Goal: Task Accomplishment & Management: Manage account settings

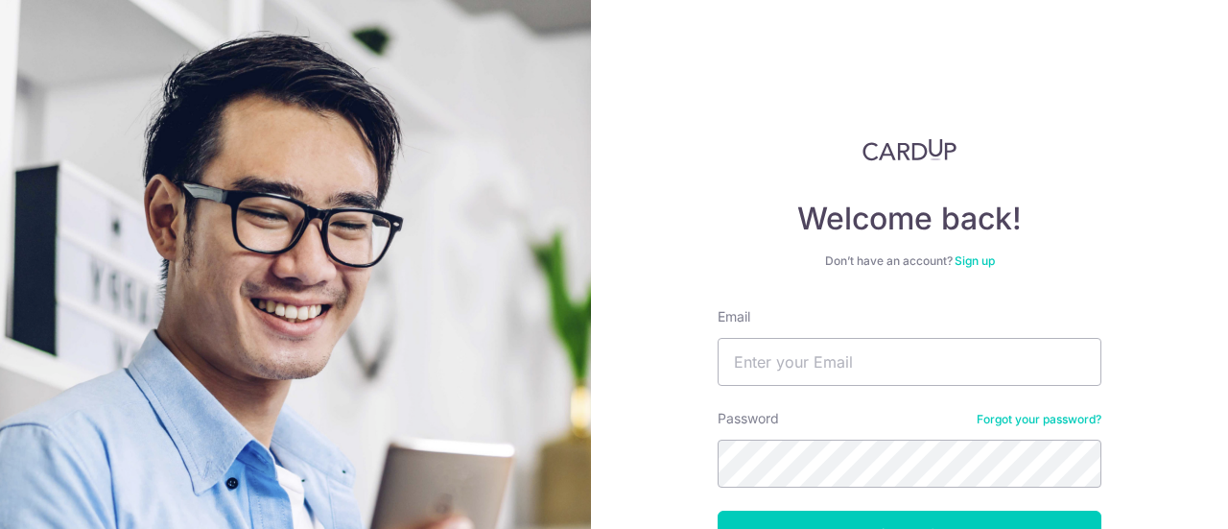
scroll to position [136, 0]
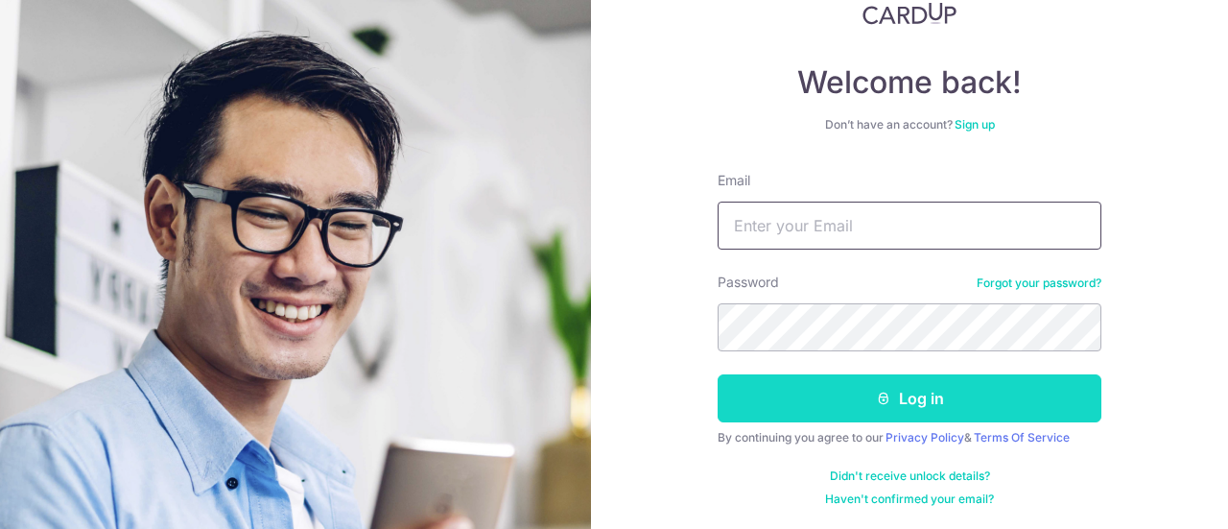
type input "[EMAIL_ADDRESS][DOMAIN_NAME]"
click at [933, 396] on button "Log in" at bounding box center [910, 398] width 384 height 48
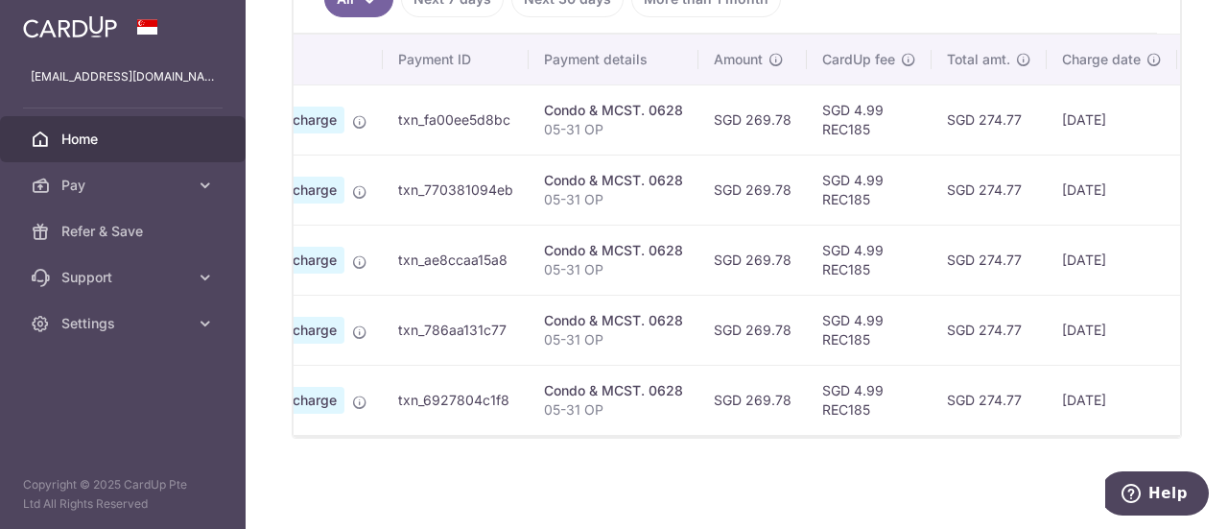
scroll to position [0, 1]
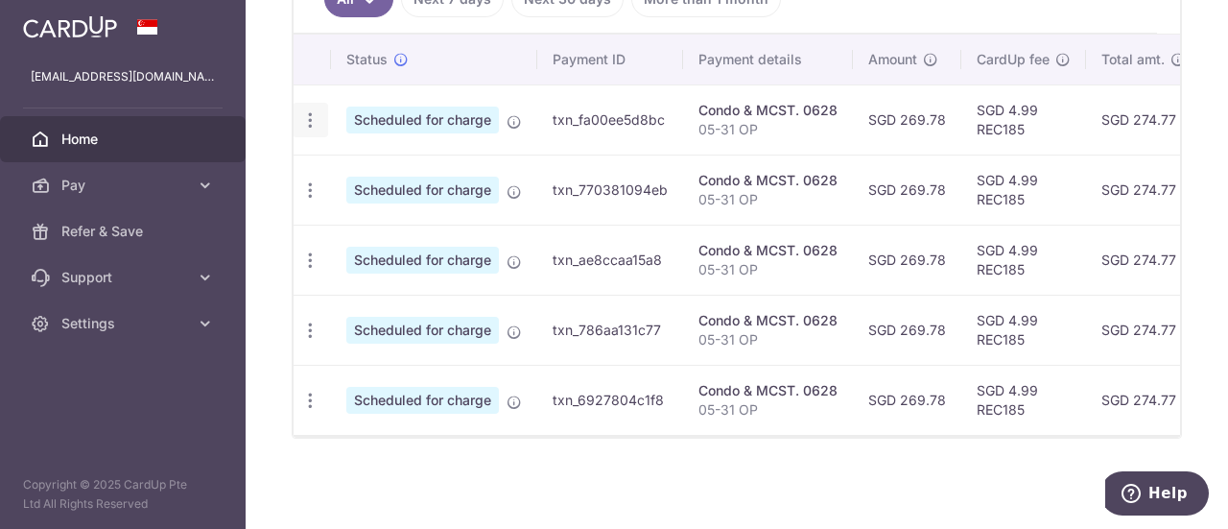
click at [309, 116] on icon "button" at bounding box center [310, 120] width 20 height 20
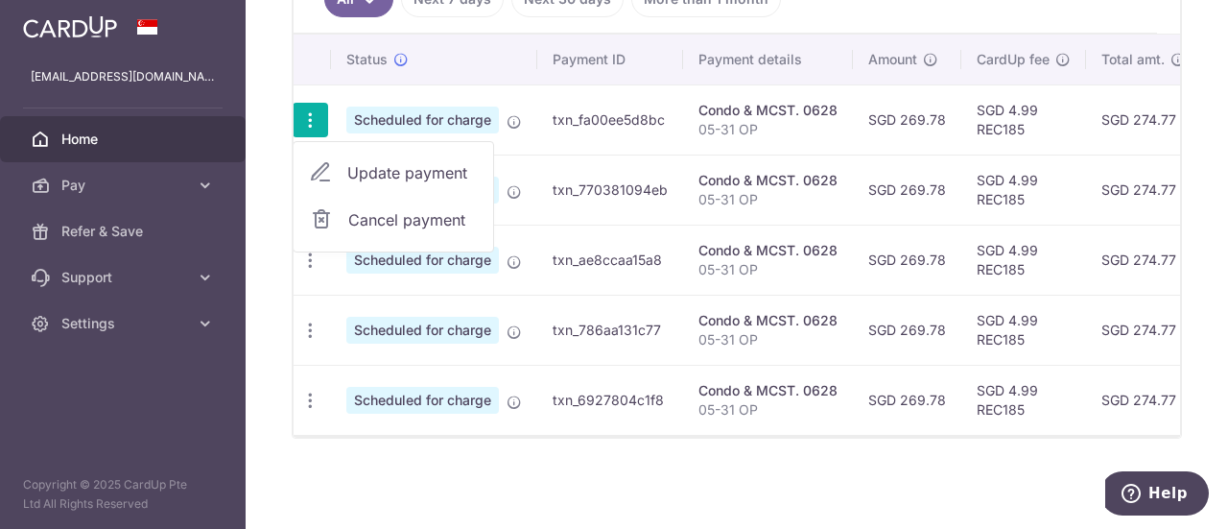
click at [372, 164] on span "Update payment" at bounding box center [412, 172] width 131 height 23
radio input "true"
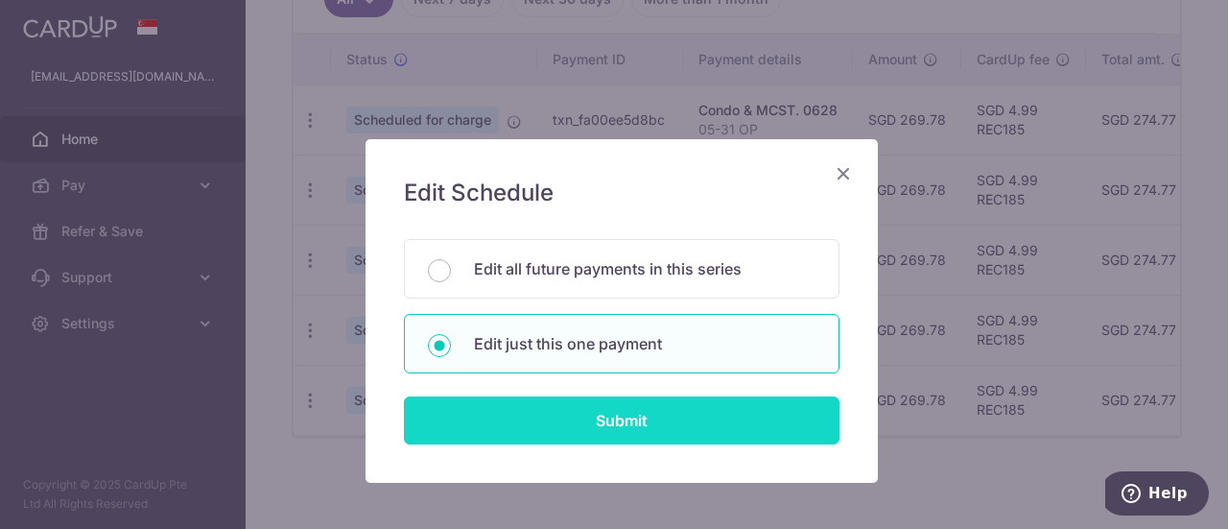
click at [639, 421] on input "Submit" at bounding box center [622, 420] width 436 height 48
radio input "true"
type input "269.78"
type input "26/08/2025"
type input "05-31 OP"
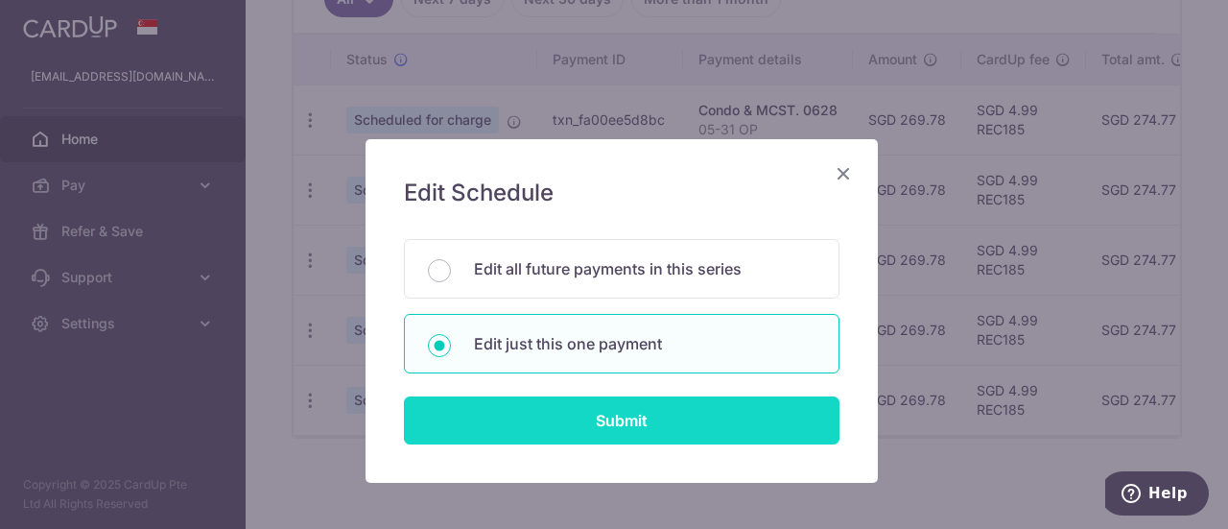
type input "REC185"
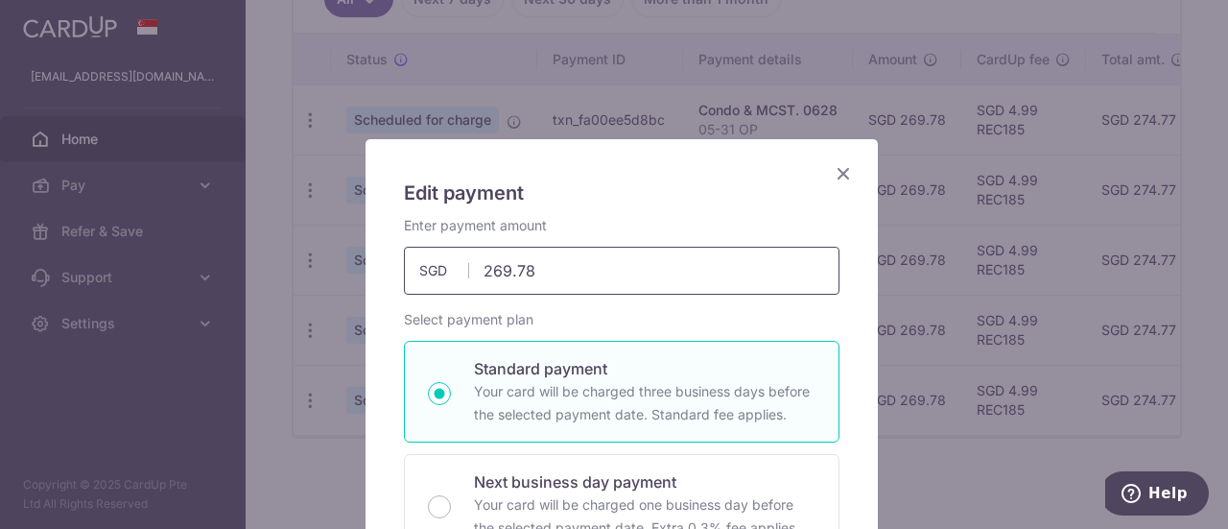
scroll to position [96, 0]
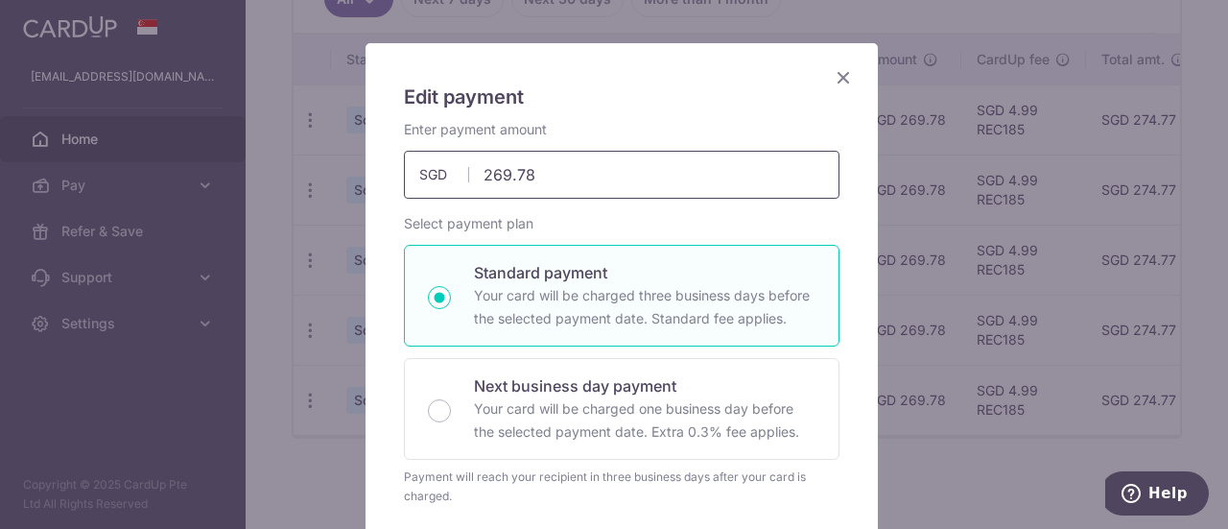
drag, startPoint x: 544, startPoint y: 176, endPoint x: 375, endPoint y: 166, distance: 169.2
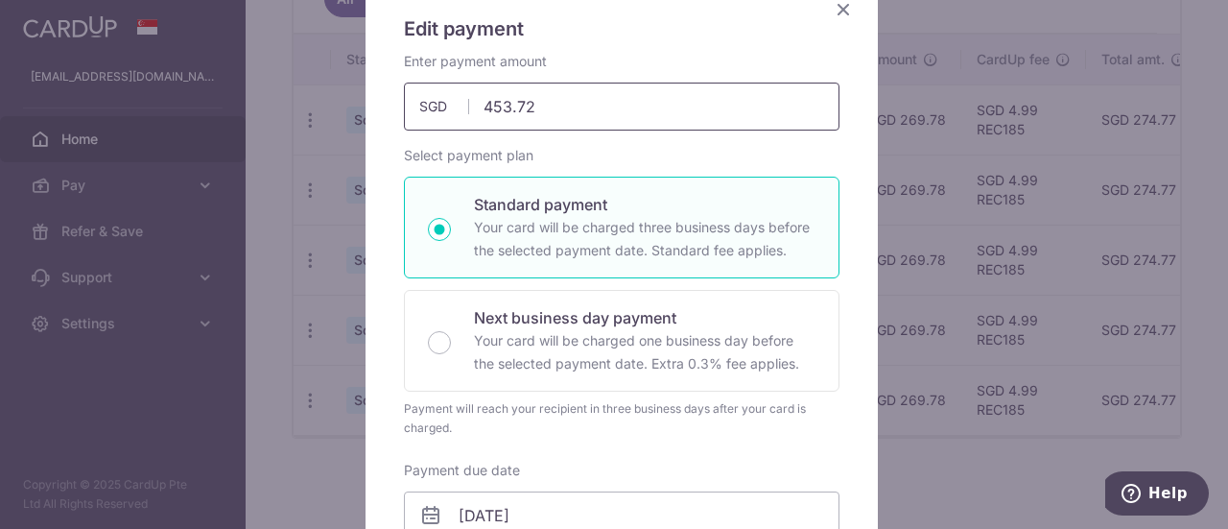
scroll to position [0, 0]
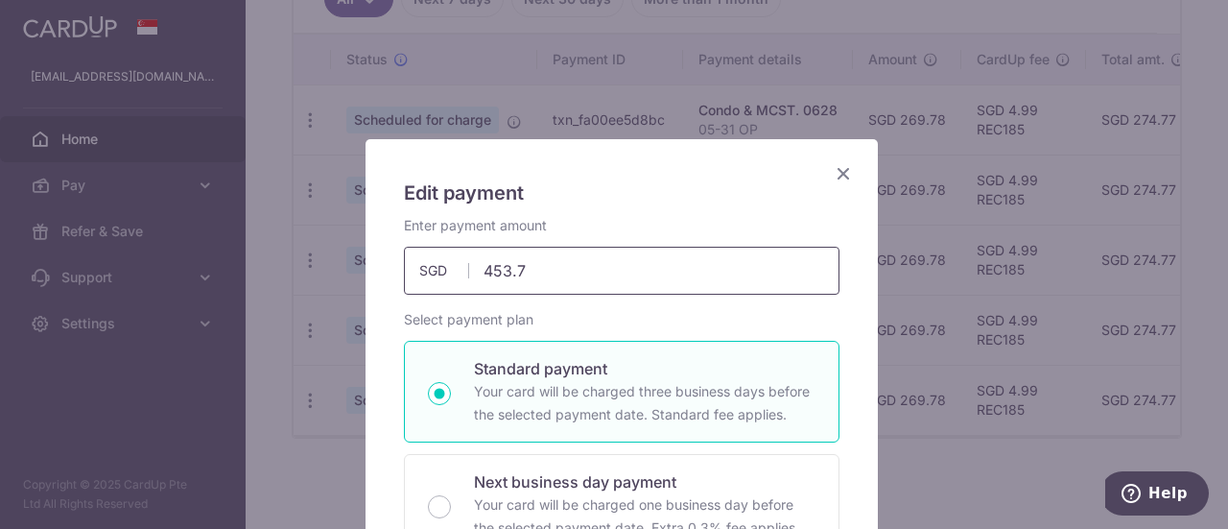
type input "453.78"
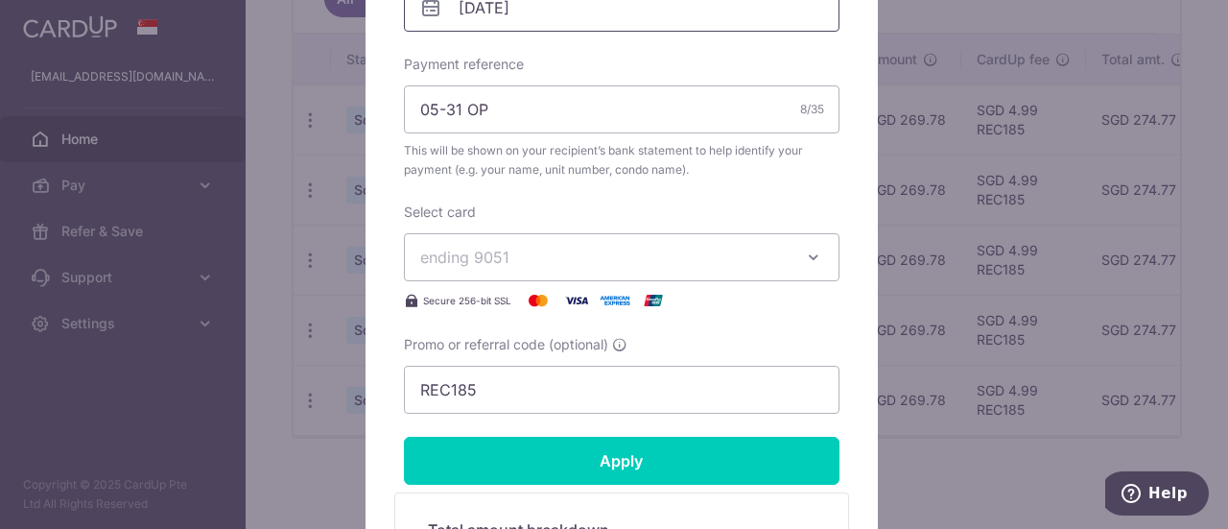
scroll to position [576, 0]
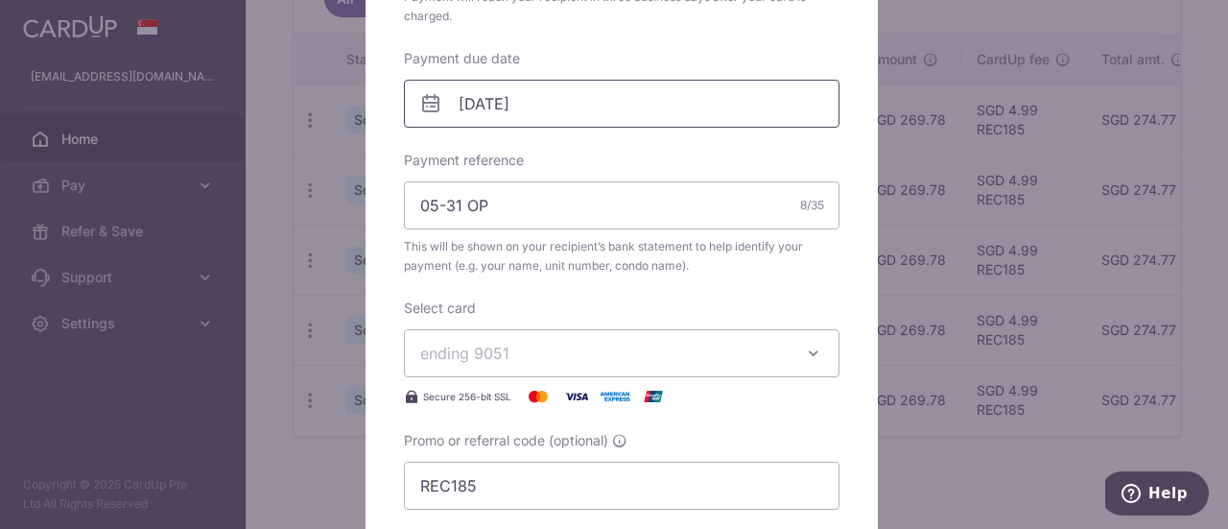
click at [567, 104] on input "26/08/2025" at bounding box center [622, 104] width 436 height 48
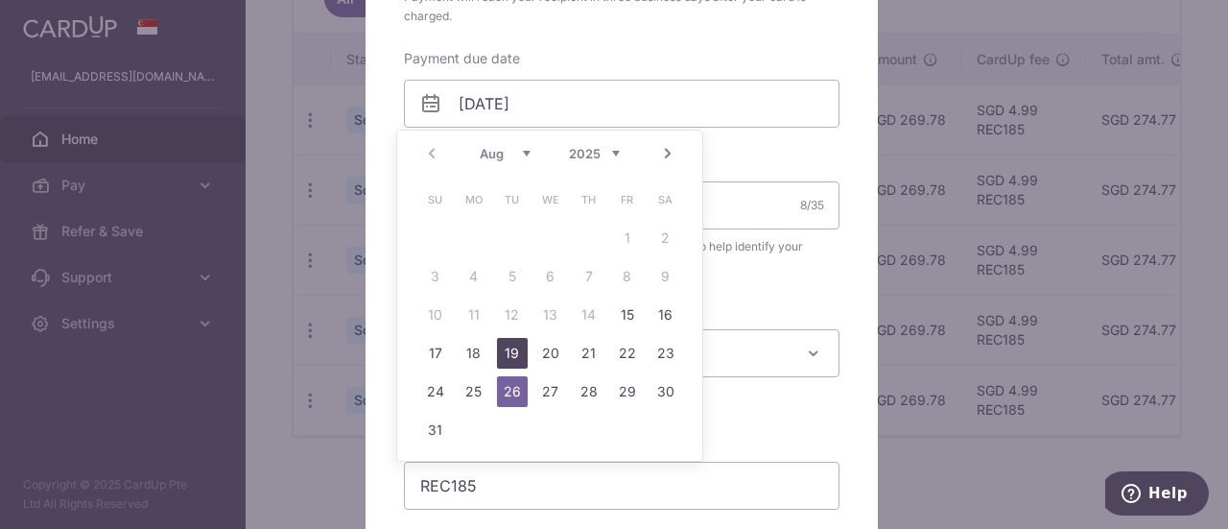
click at [511, 352] on link "19" at bounding box center [512, 353] width 31 height 31
type input "19/08/2025"
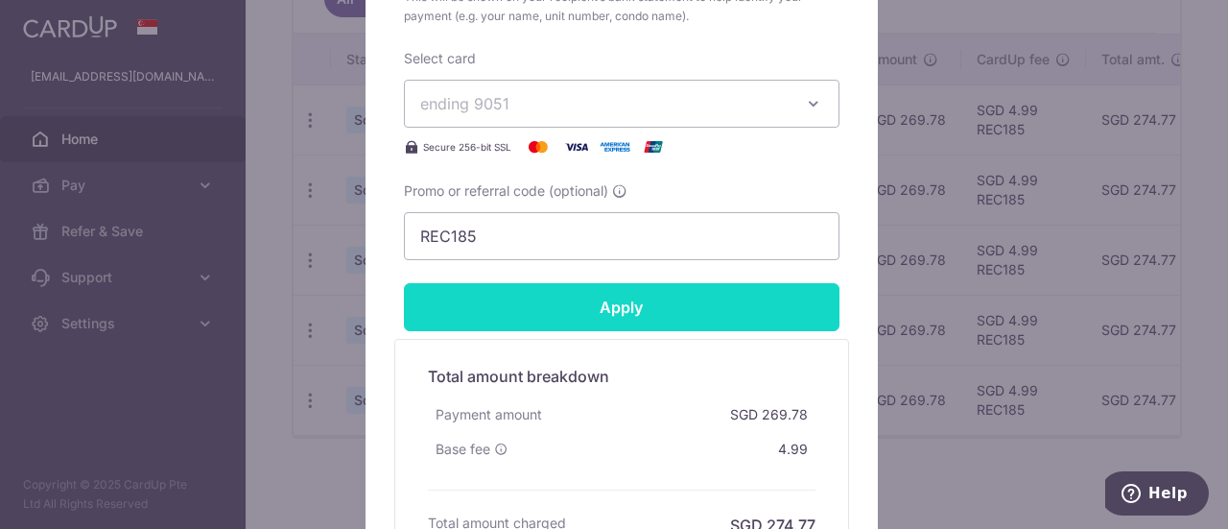
scroll to position [960, 0]
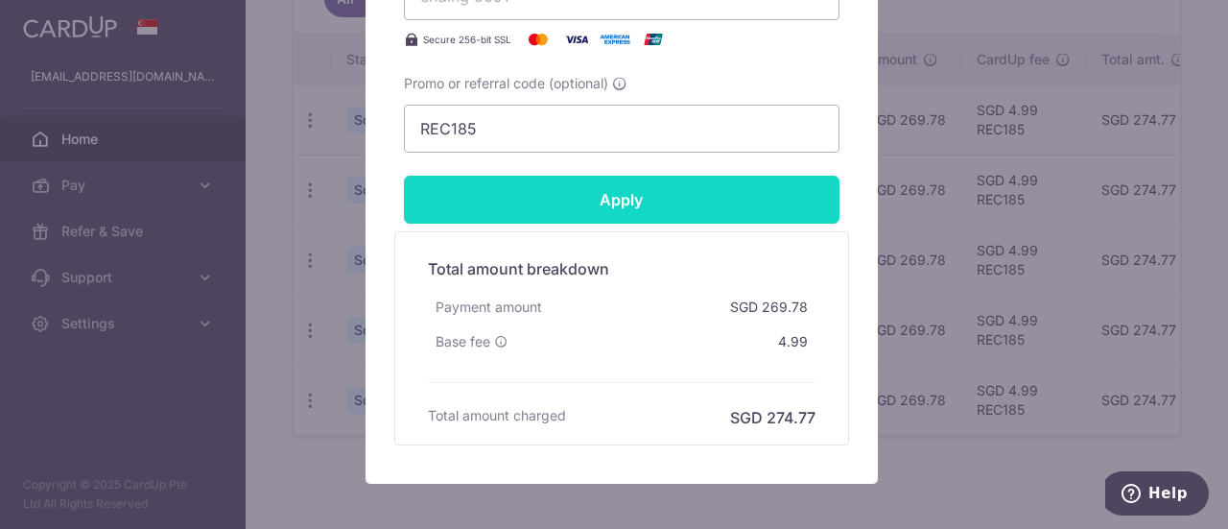
click at [674, 189] on input "Apply" at bounding box center [622, 200] width 436 height 48
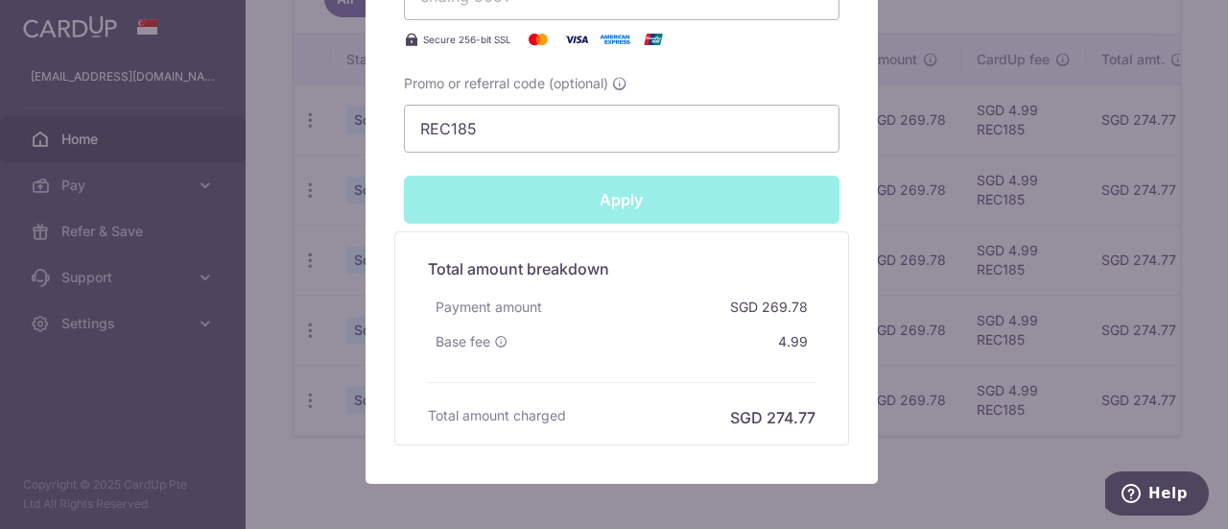
type input "Successfully Applied"
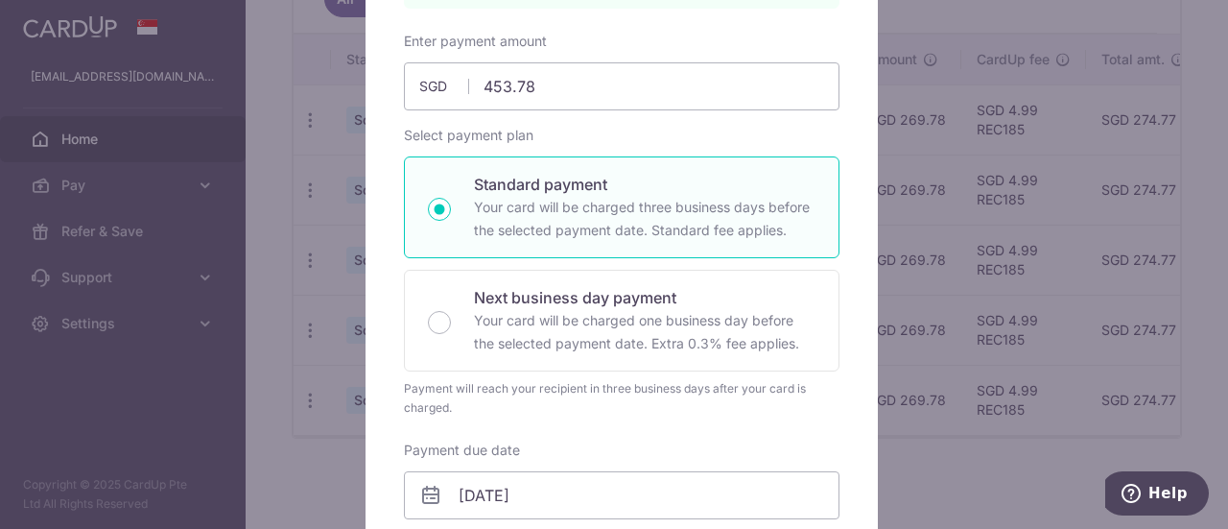
scroll to position [0, 0]
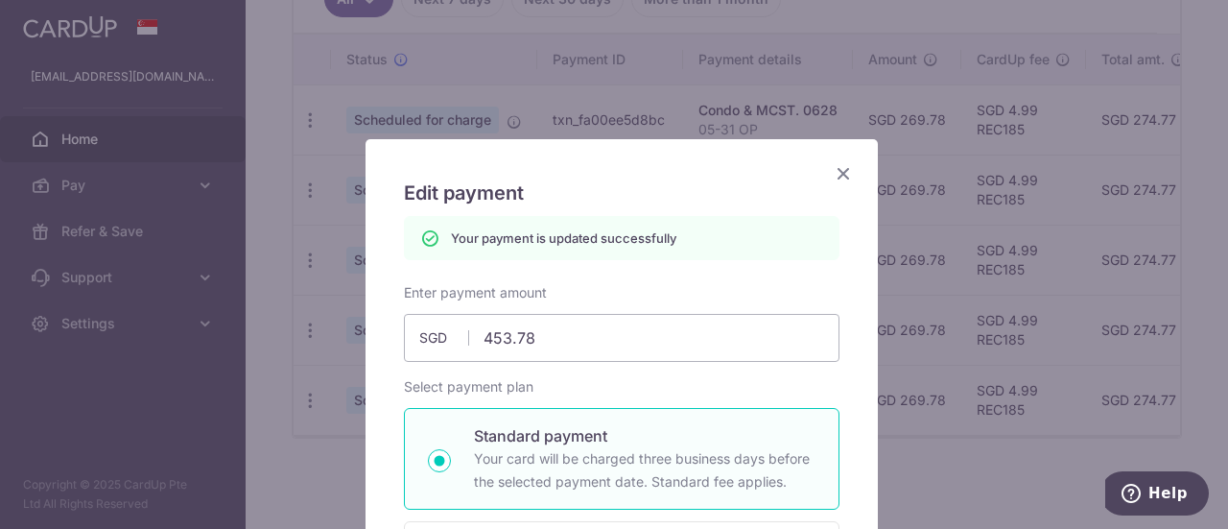
click at [837, 170] on icon "Close" at bounding box center [843, 173] width 23 height 24
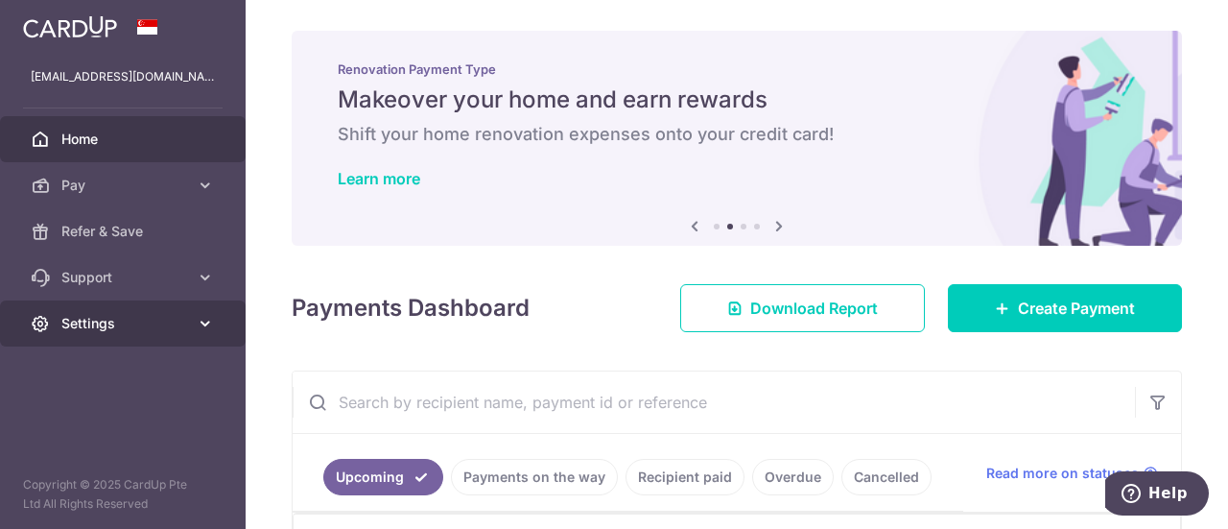
click at [148, 323] on span "Settings" at bounding box center [124, 323] width 127 height 19
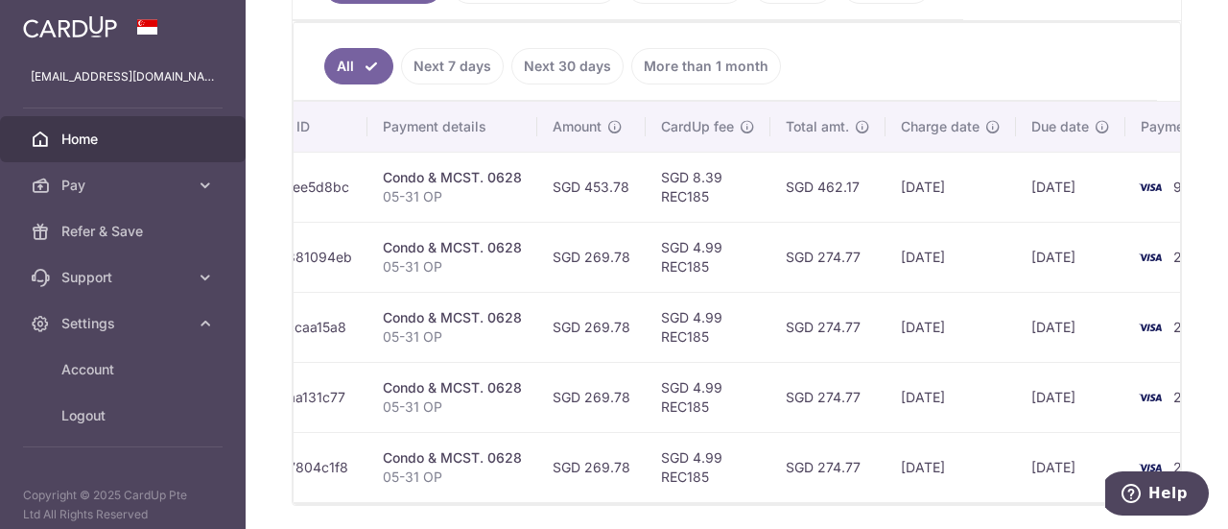
scroll to position [560, 0]
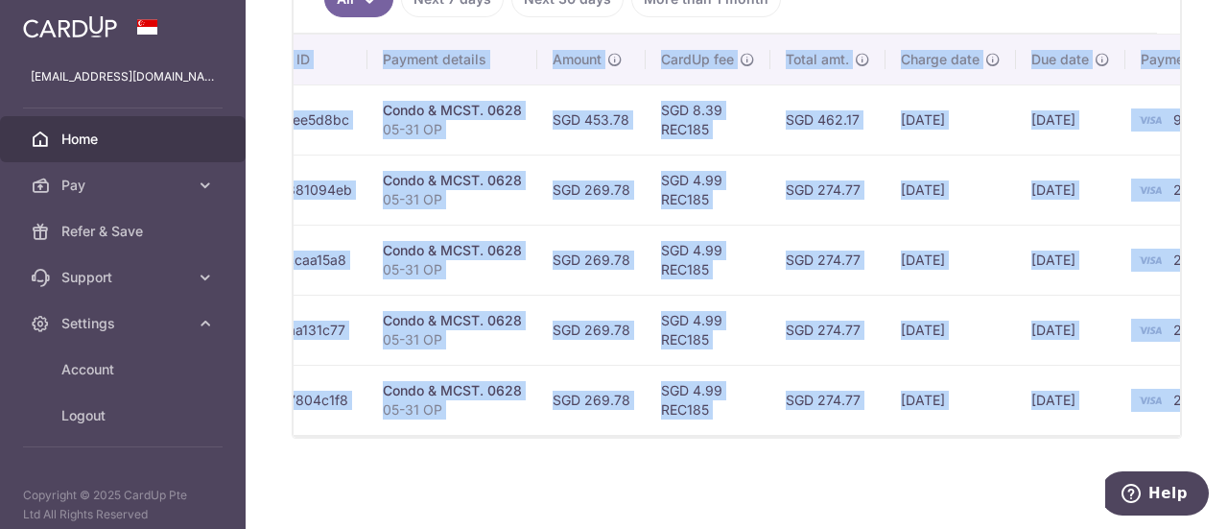
drag, startPoint x: 533, startPoint y: 437, endPoint x: 613, endPoint y: 428, distance: 81.1
click at [613, 428] on div "Status Payment ID Payment details Amount CardUp fee Total amt. Charge date Due …" at bounding box center [737, 236] width 887 height 402
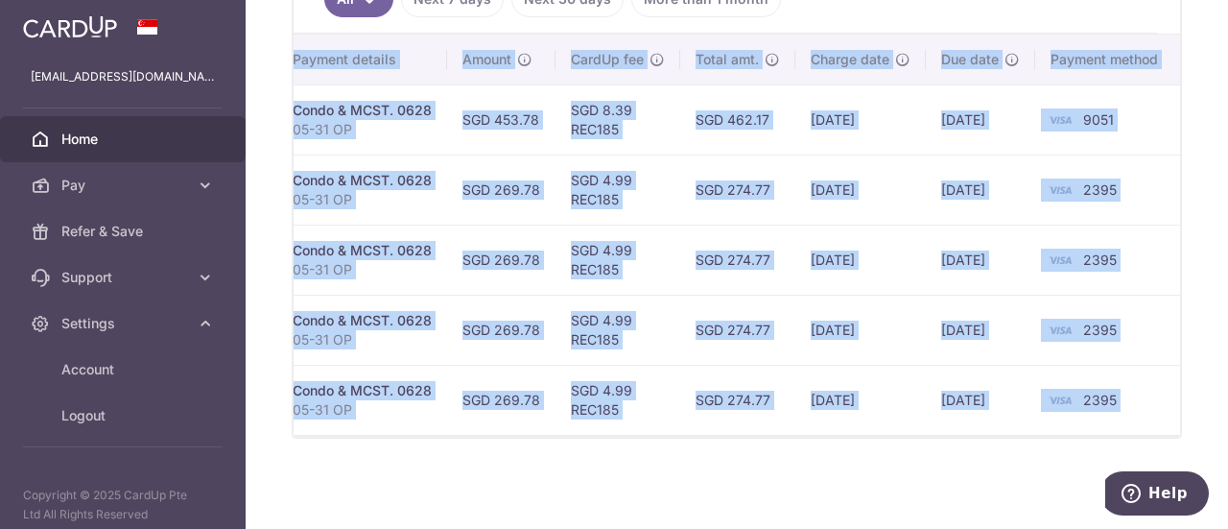
click at [789, 478] on div "× Pause Schedule Pause all future payments in this series Pause just this one p…" at bounding box center [737, 264] width 983 height 529
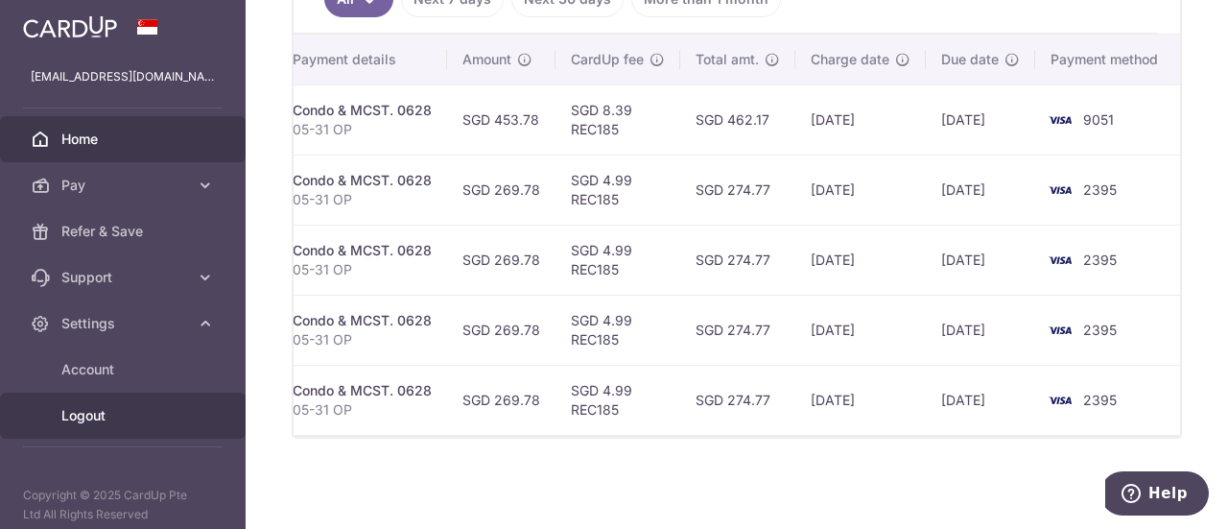
click at [88, 409] on span "Logout" at bounding box center [124, 415] width 127 height 19
